Goal: Task Accomplishment & Management: Use online tool/utility

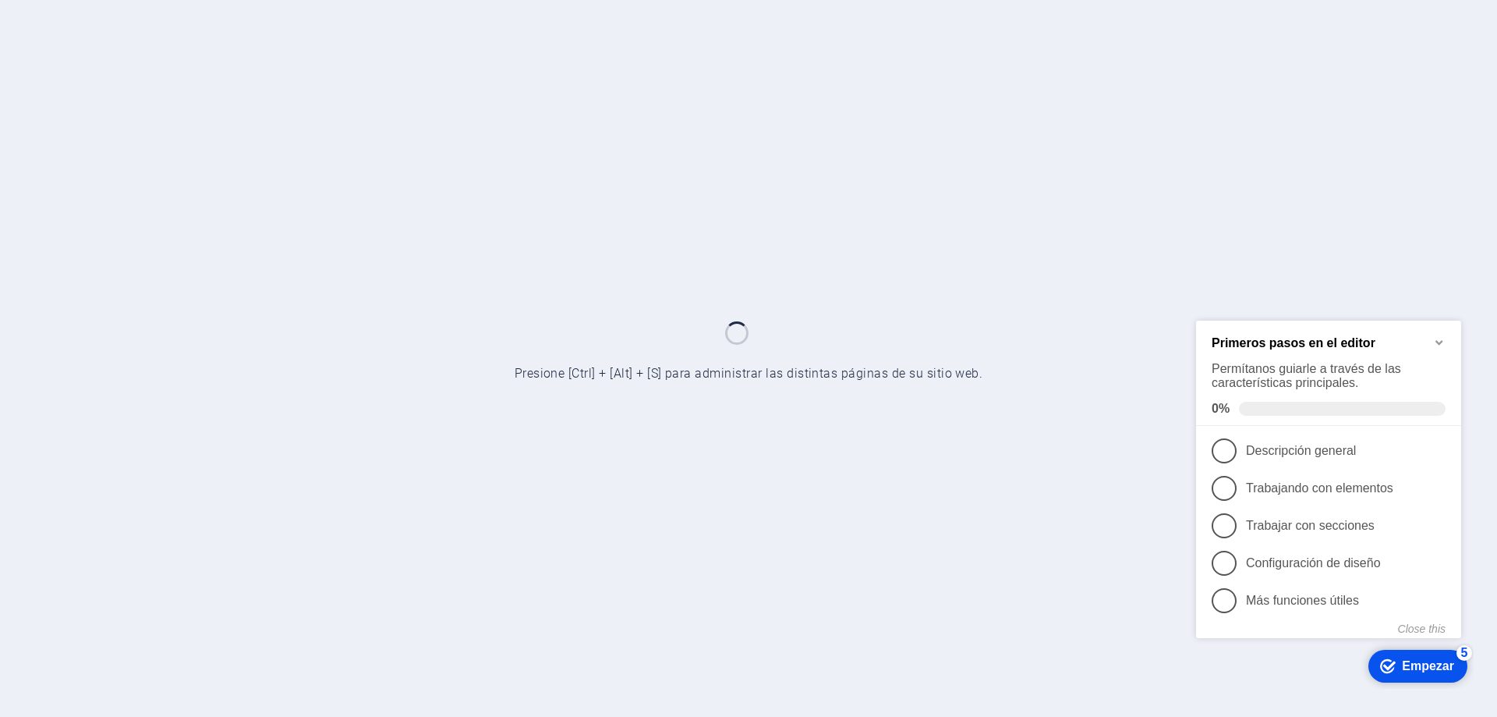
click at [1441, 341] on icon "Minimize checklist" at bounding box center [1440, 341] width 12 height 12
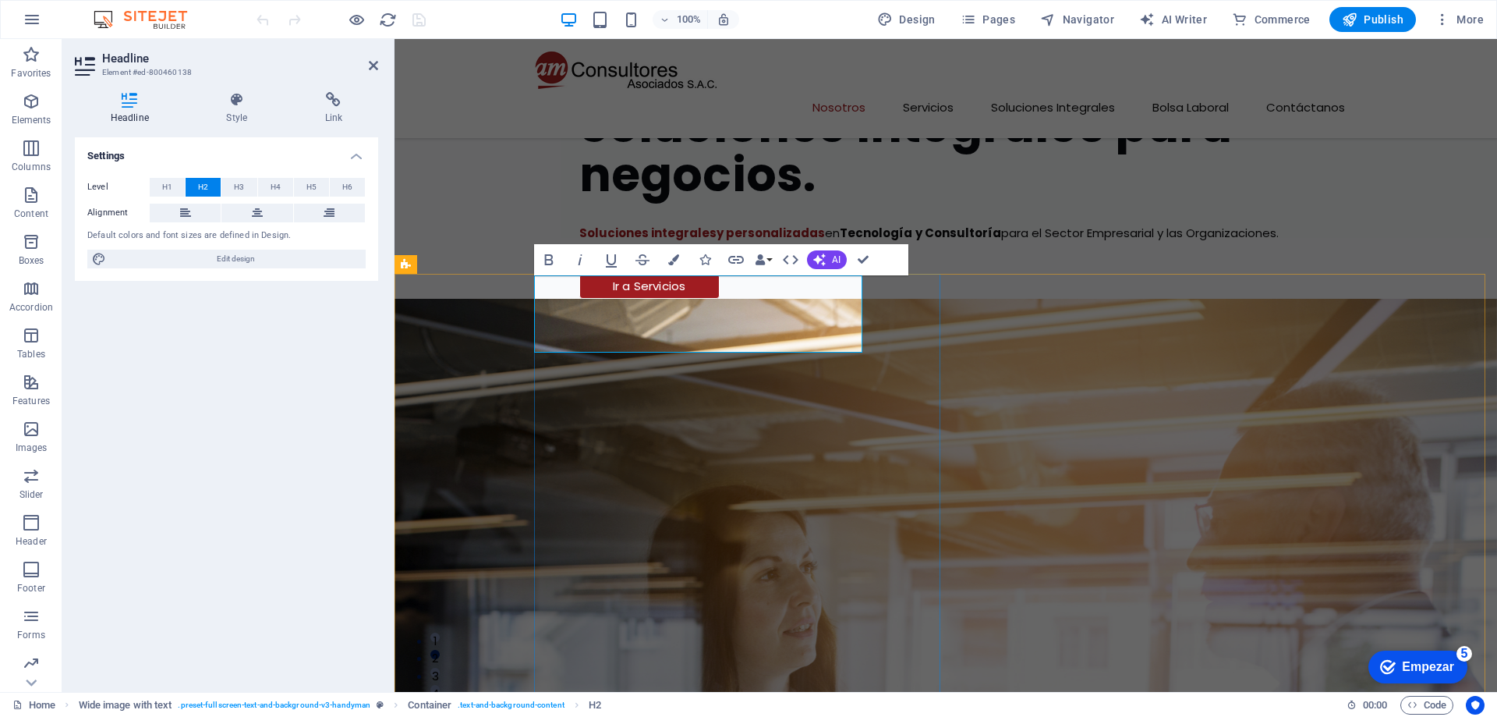
scroll to position [1092, 0]
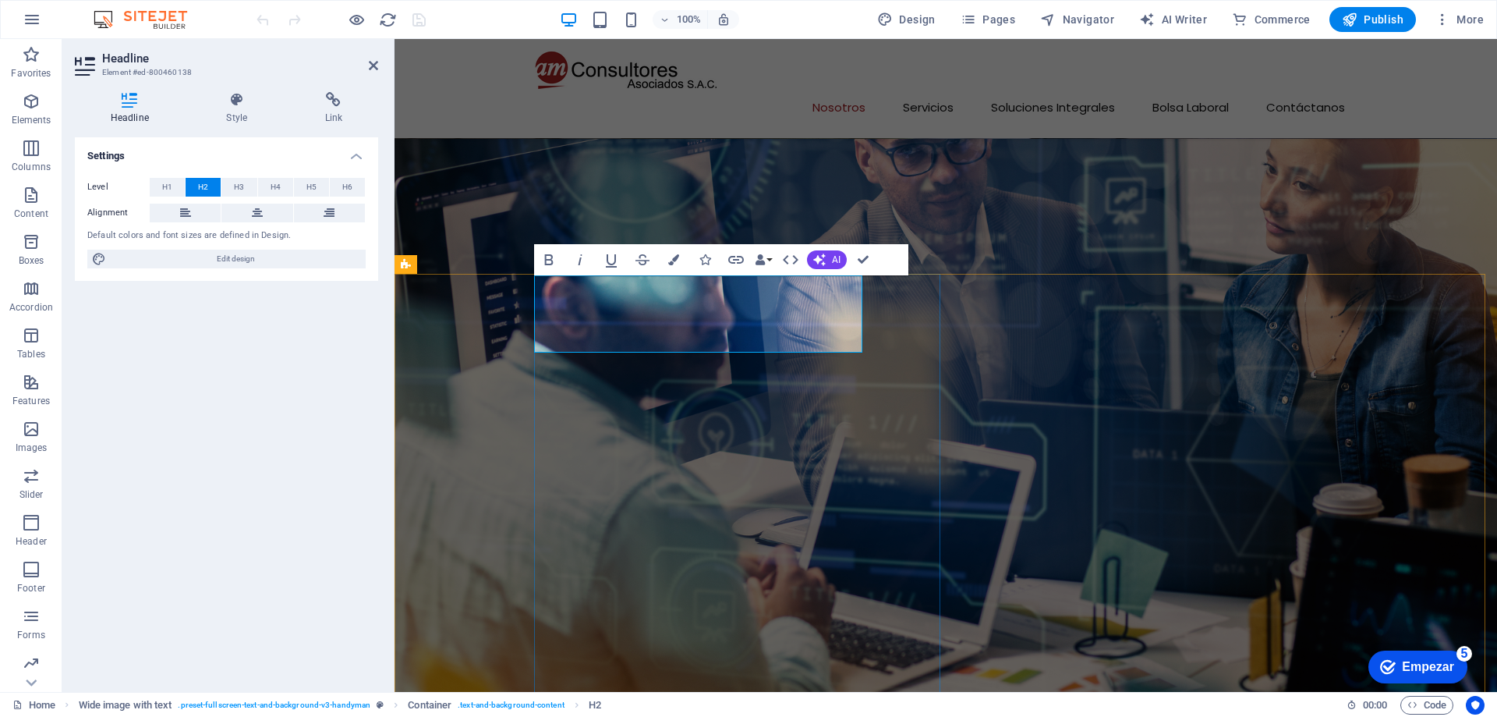
drag, startPoint x: 379, startPoint y: 296, endPoint x: 390, endPoint y: 300, distance: 11.9
click span "AM CONSULTORES ASOCIADOS [DOMAIN_NAME]"
click span "AM CONSULTORES ASOCIADOS S.A.C"
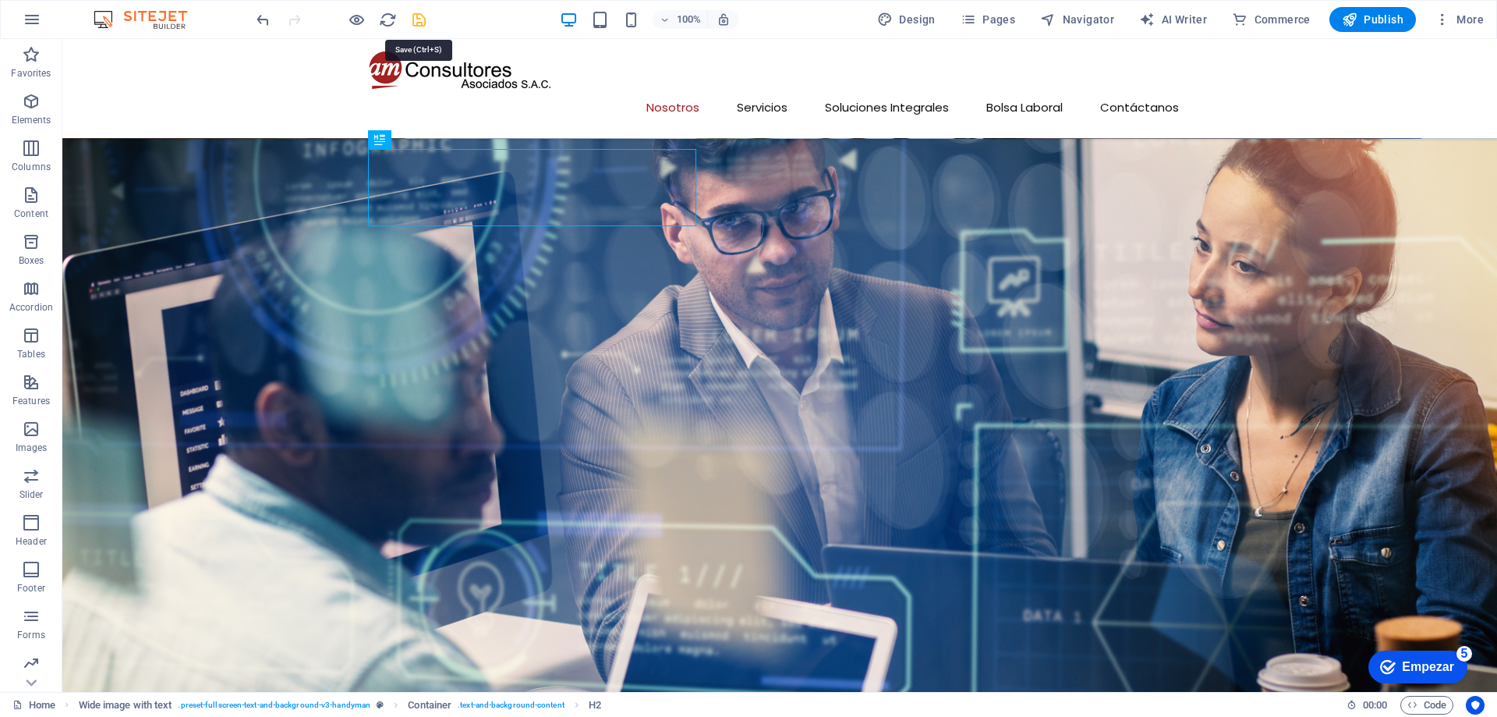
click at [424, 20] on icon "save" at bounding box center [419, 20] width 18 height 18
click at [1368, 16] on span "Publish" at bounding box center [1373, 20] width 62 height 16
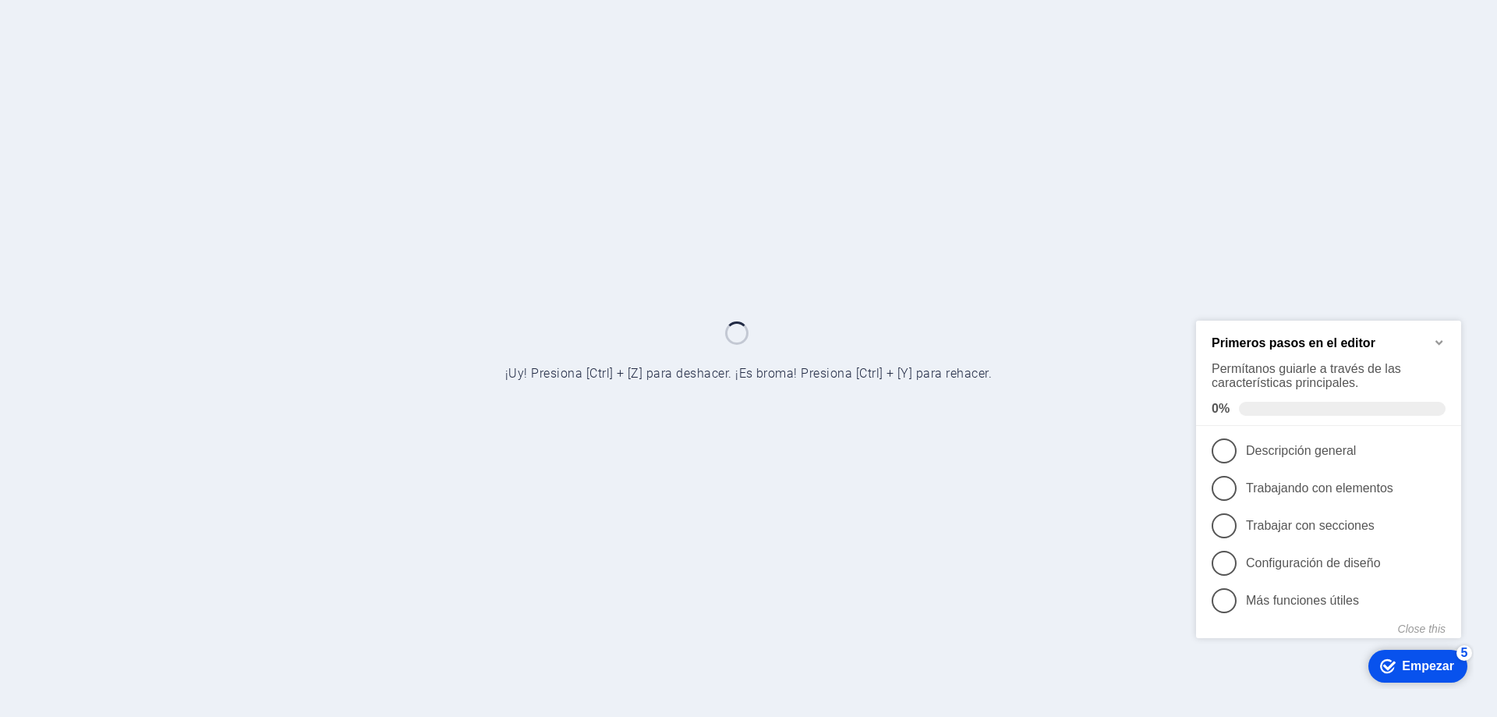
click at [1435, 336] on icon "Minimize checklist" at bounding box center [1440, 341] width 12 height 12
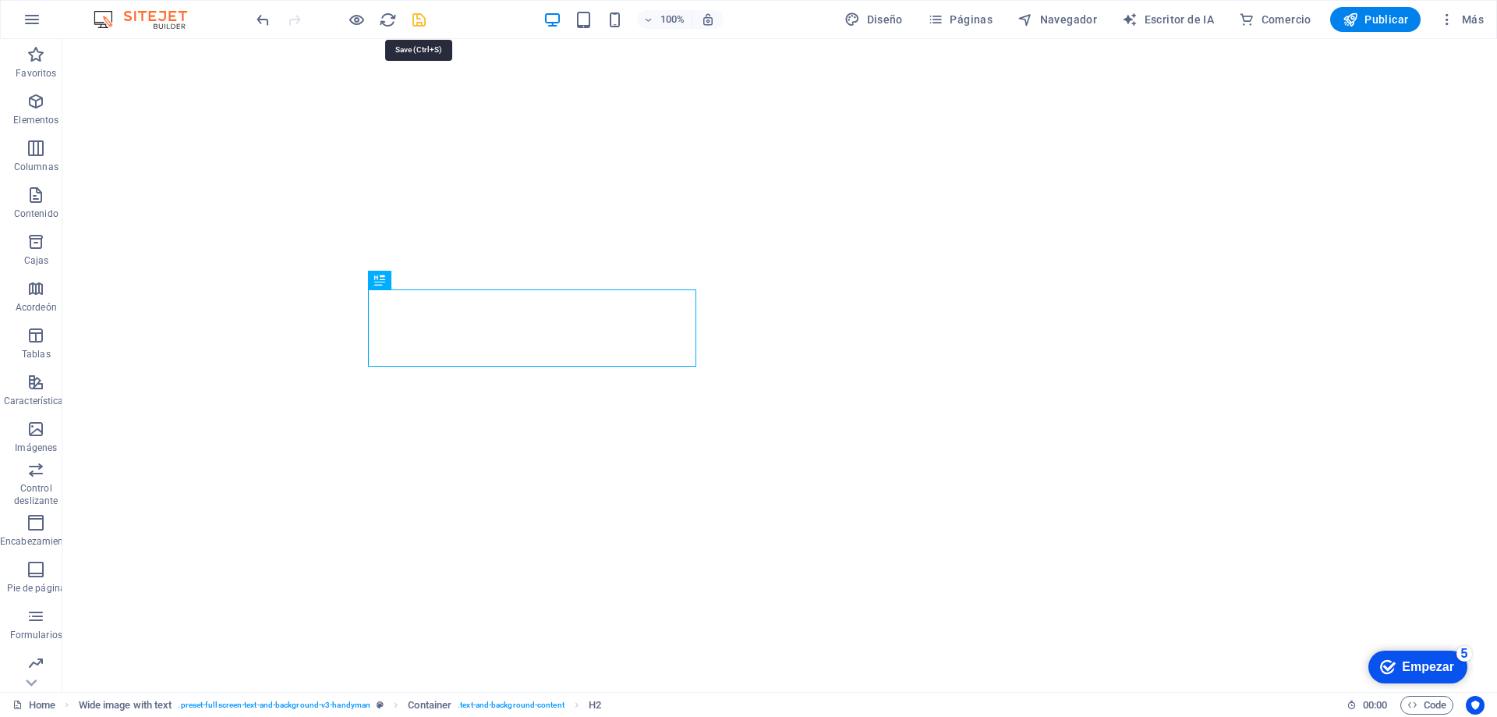
click at [413, 17] on icon "save" at bounding box center [419, 20] width 18 height 18
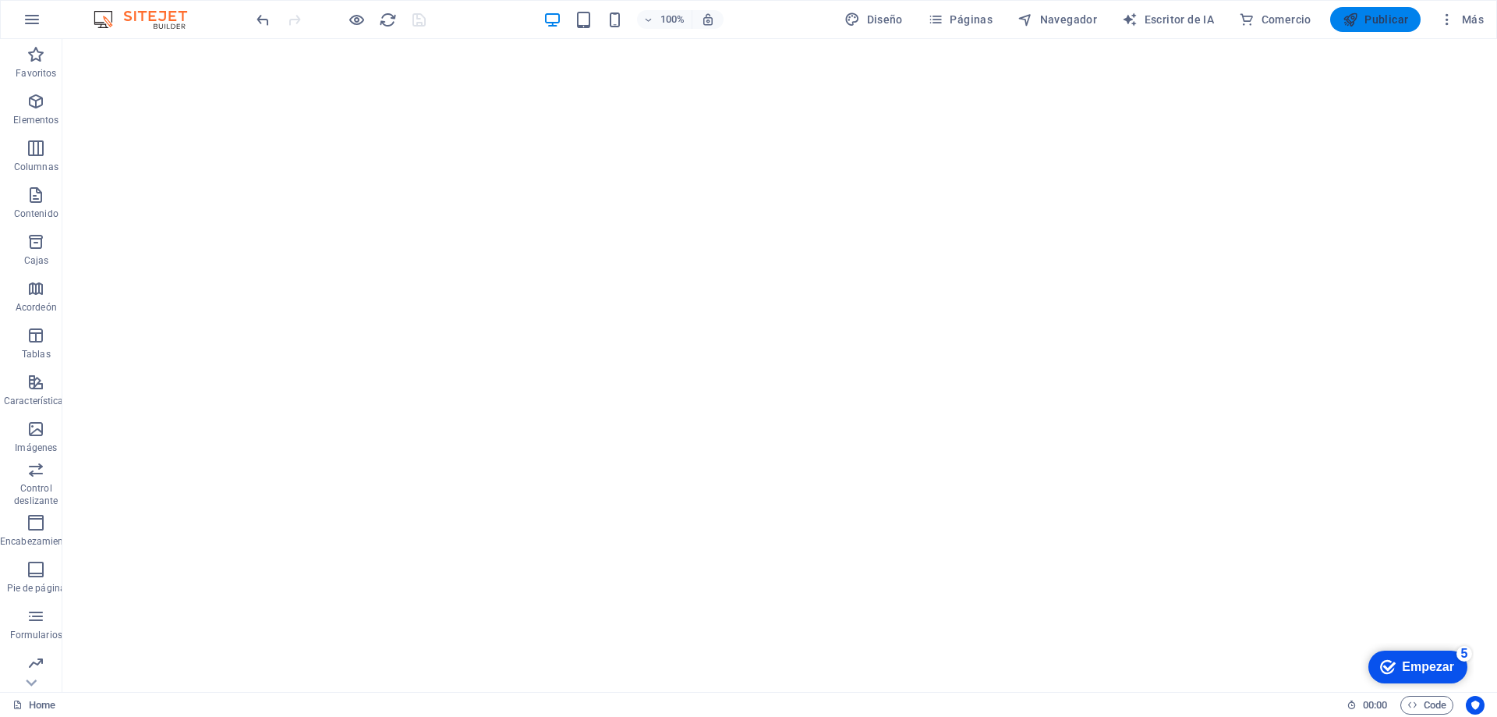
click at [1368, 25] on font "Publicar" at bounding box center [1387, 19] width 44 height 12
